Goal: Navigation & Orientation: Find specific page/section

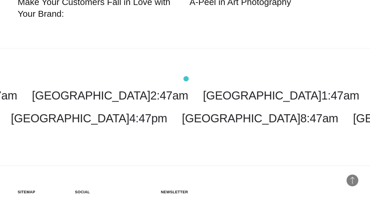
scroll to position [976, 0]
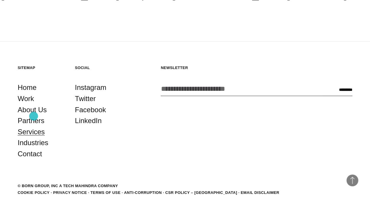
click at [34, 127] on link "Services" at bounding box center [31, 132] width 27 height 11
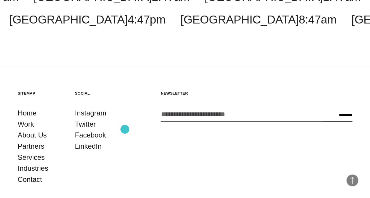
scroll to position [1178, 0]
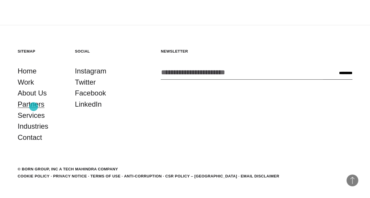
click at [34, 107] on link "Partners" at bounding box center [31, 104] width 27 height 11
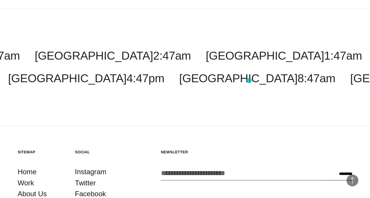
scroll to position [1180, 0]
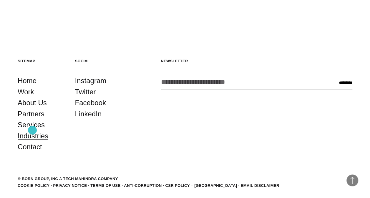
click at [32, 131] on link "Industries" at bounding box center [33, 136] width 31 height 11
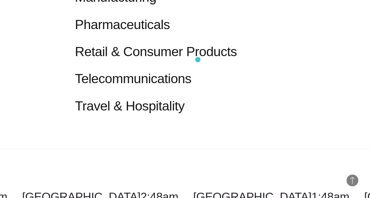
scroll to position [584, 0]
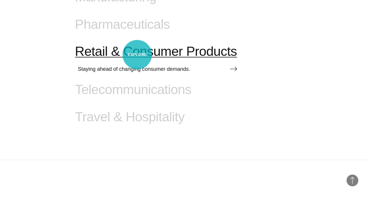
click at [137, 55] on span "Retail & Consumer Products" at bounding box center [156, 51] width 162 height 15
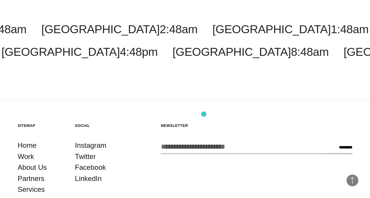
scroll to position [1895, 0]
